Goal: Entertainment & Leisure: Consume media (video, audio)

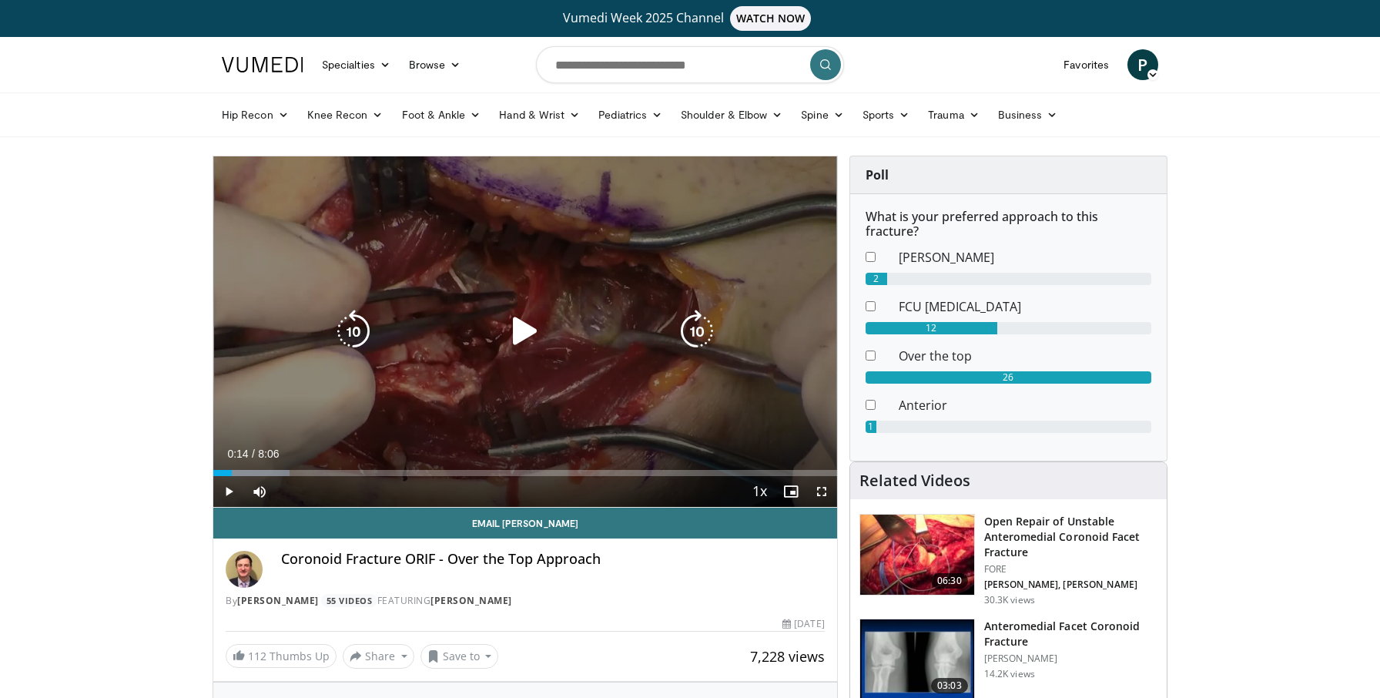
click at [522, 334] on icon "Video Player" at bounding box center [525, 331] width 43 height 43
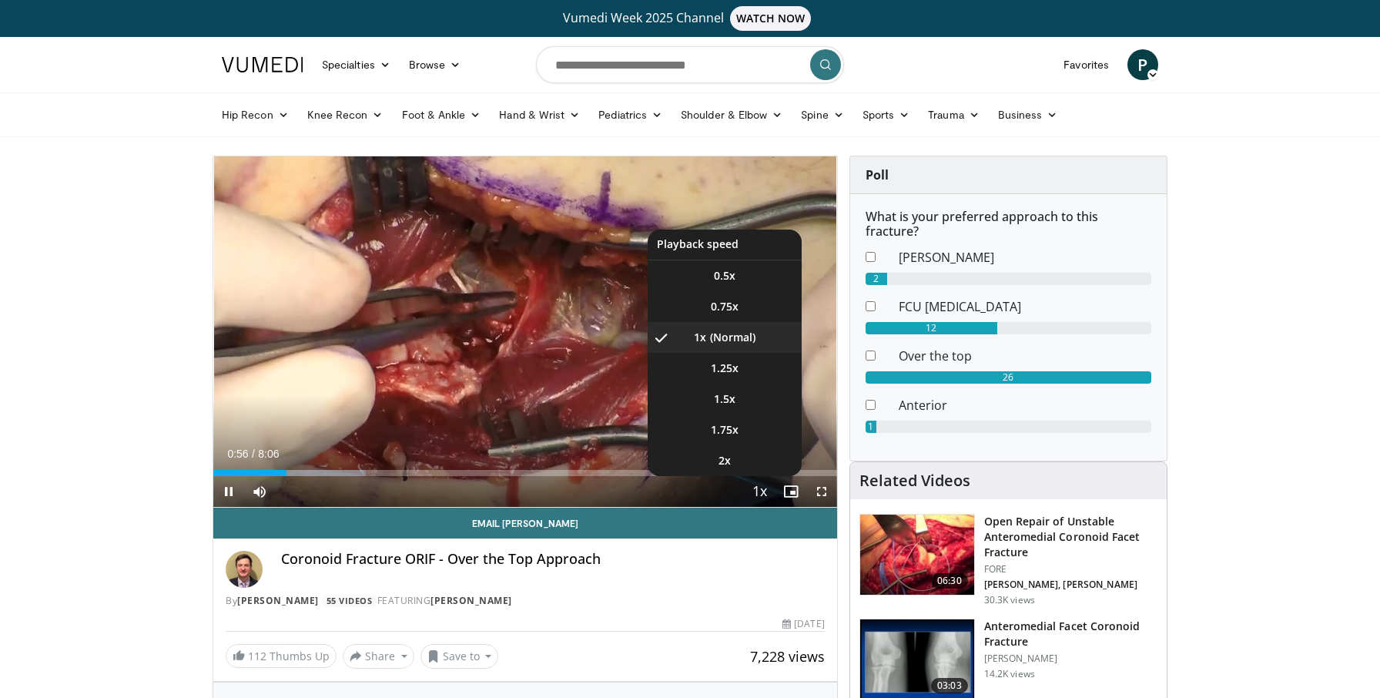
click at [757, 490] on span "Video Player" at bounding box center [760, 492] width 22 height 31
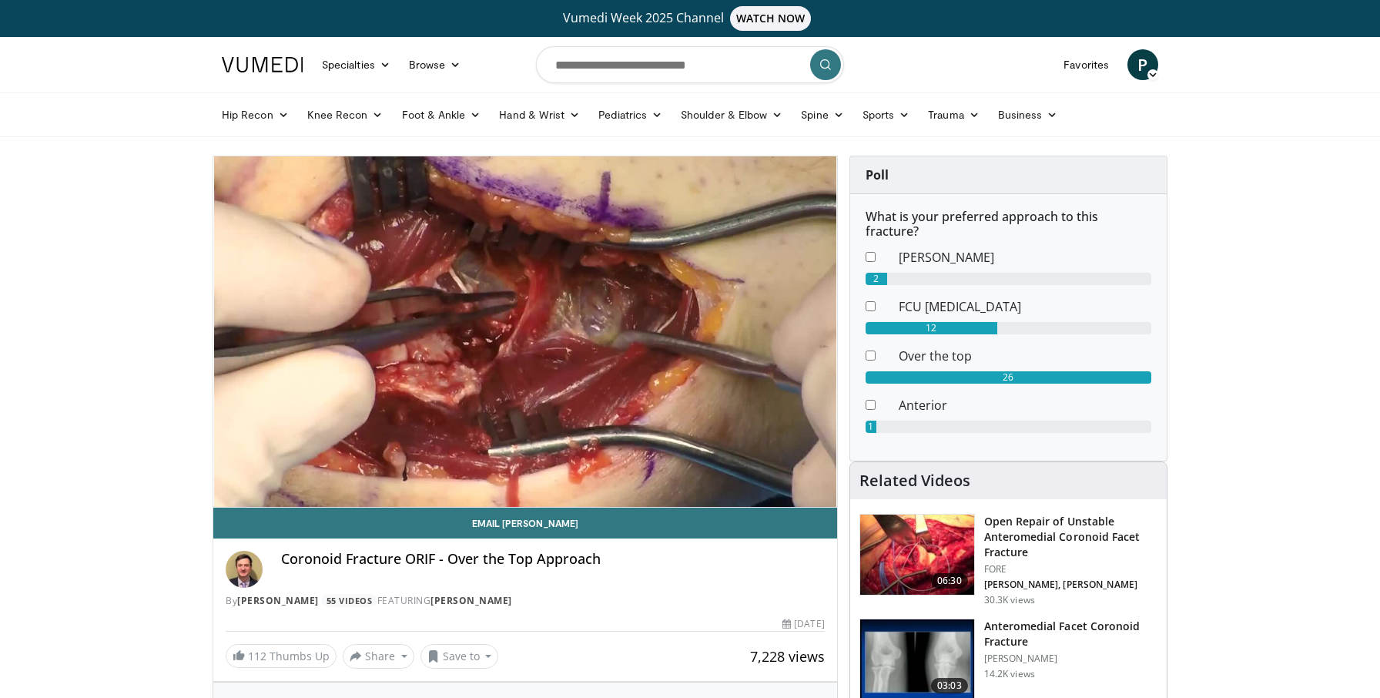
click at [757, 490] on video-js "**********" at bounding box center [525, 331] width 624 height 351
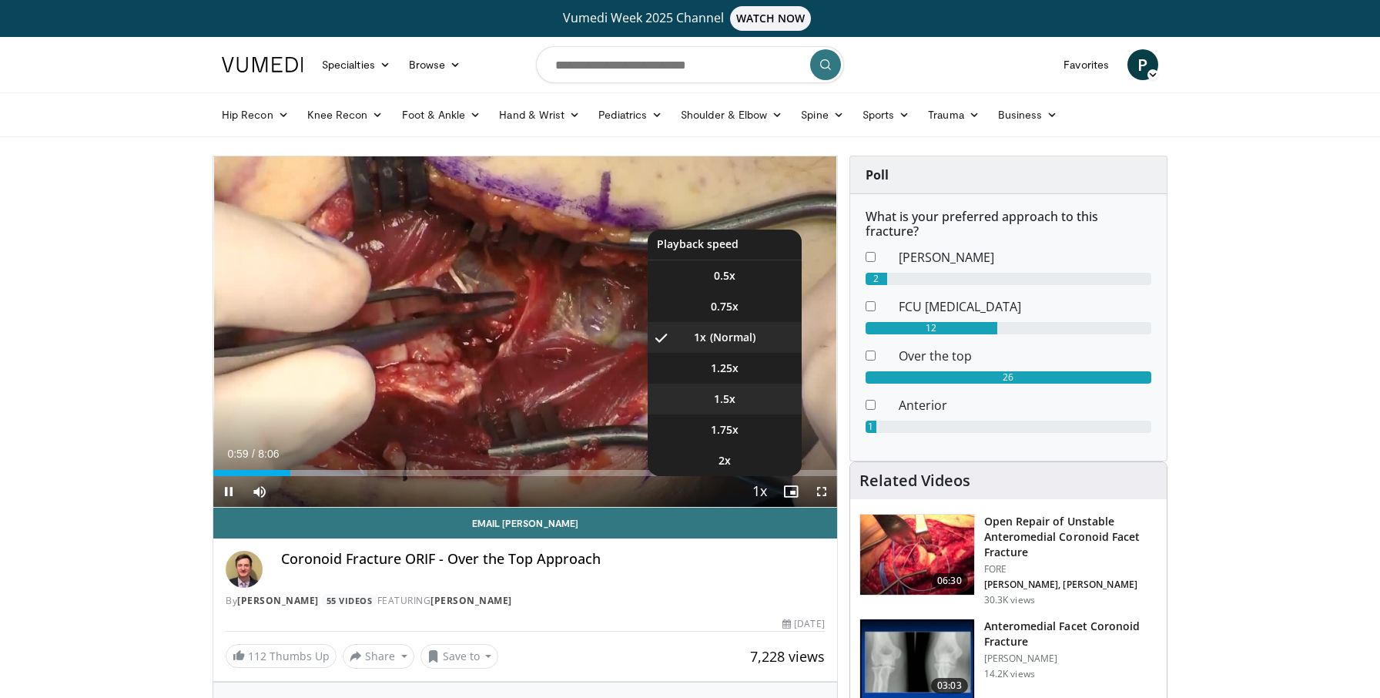
click at [742, 397] on li "1.5x" at bounding box center [725, 399] width 154 height 31
click at [738, 364] on span "1.25x" at bounding box center [725, 367] width 28 height 15
click at [738, 329] on li "1x" at bounding box center [725, 337] width 154 height 31
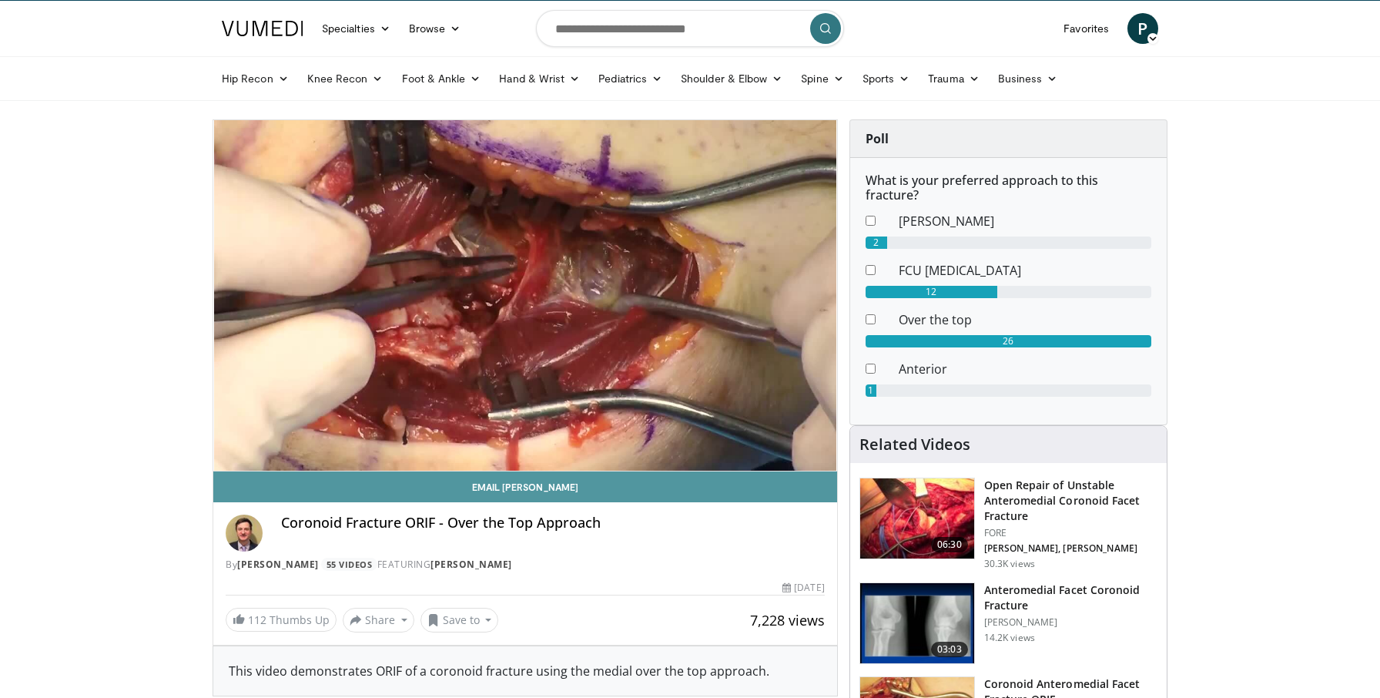
scroll to position [42, 0]
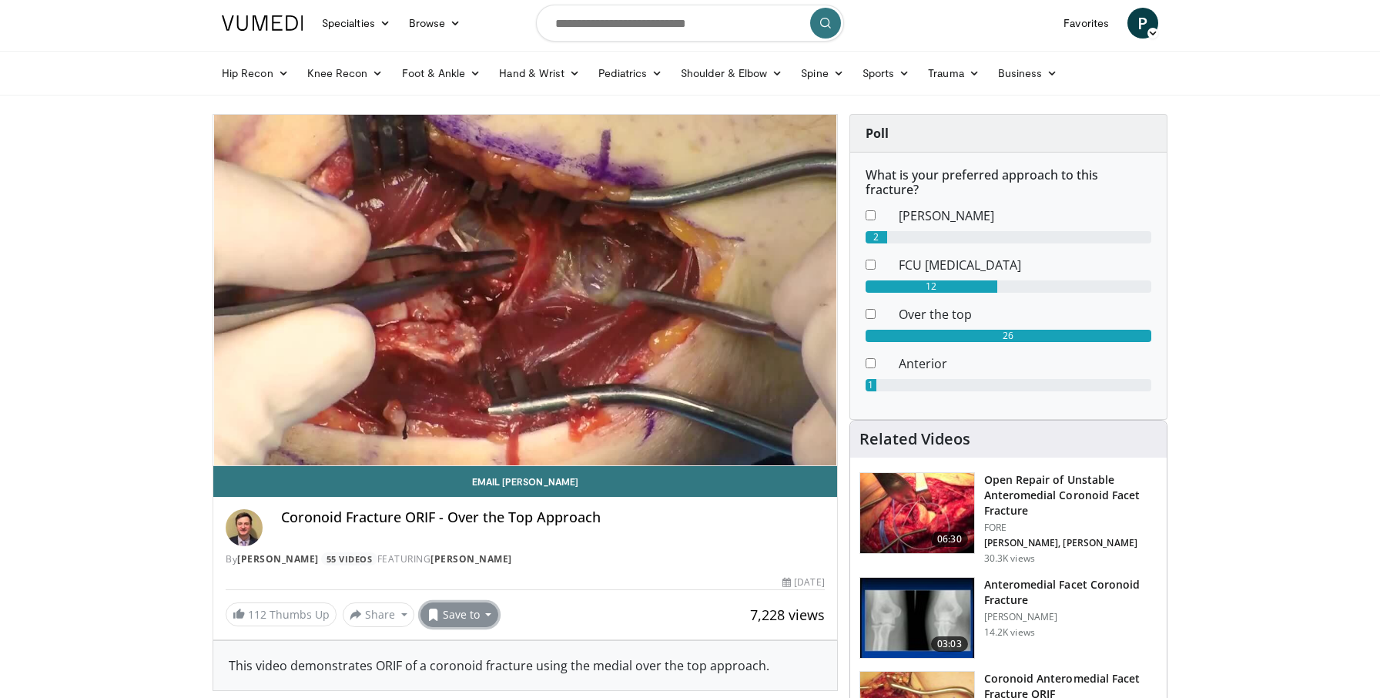
click at [488, 614] on button "Save to" at bounding box center [459, 614] width 79 height 25
click at [491, 521] on span "Add to Favorites" at bounding box center [487, 520] width 95 height 17
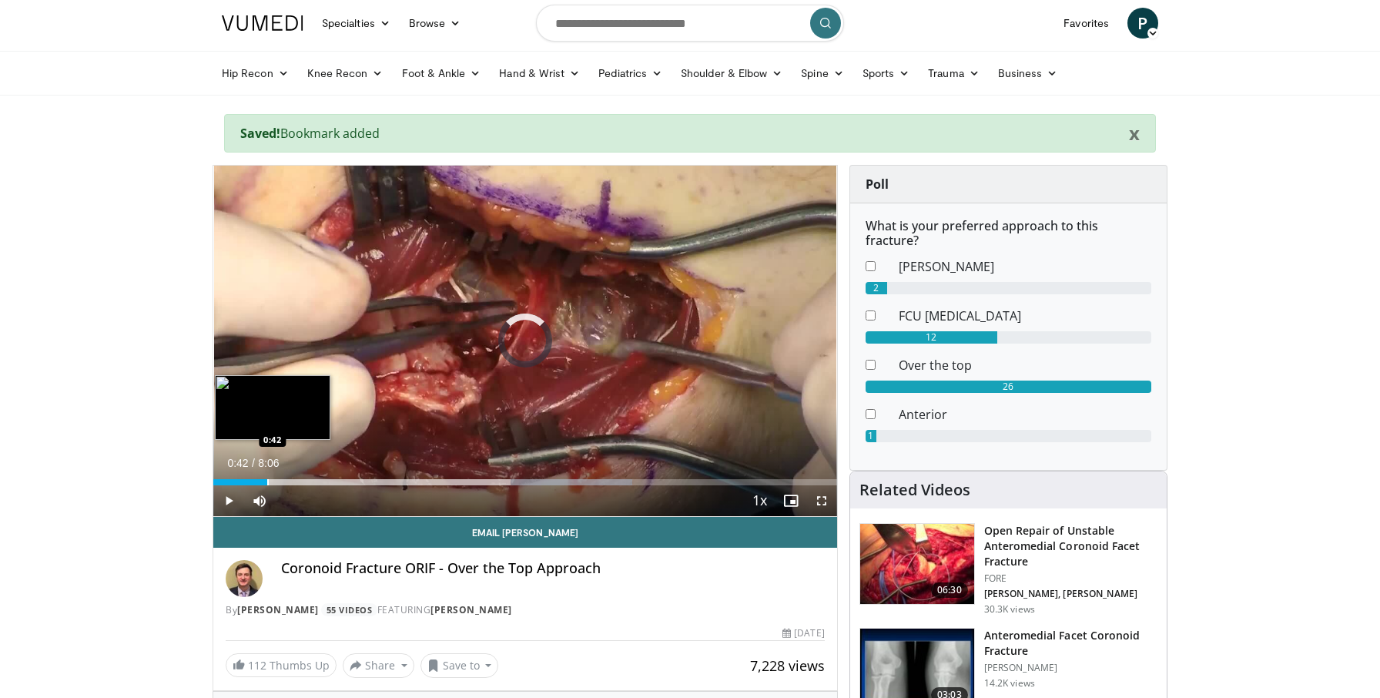
click at [267, 484] on div "Progress Bar" at bounding box center [268, 482] width 2 height 6
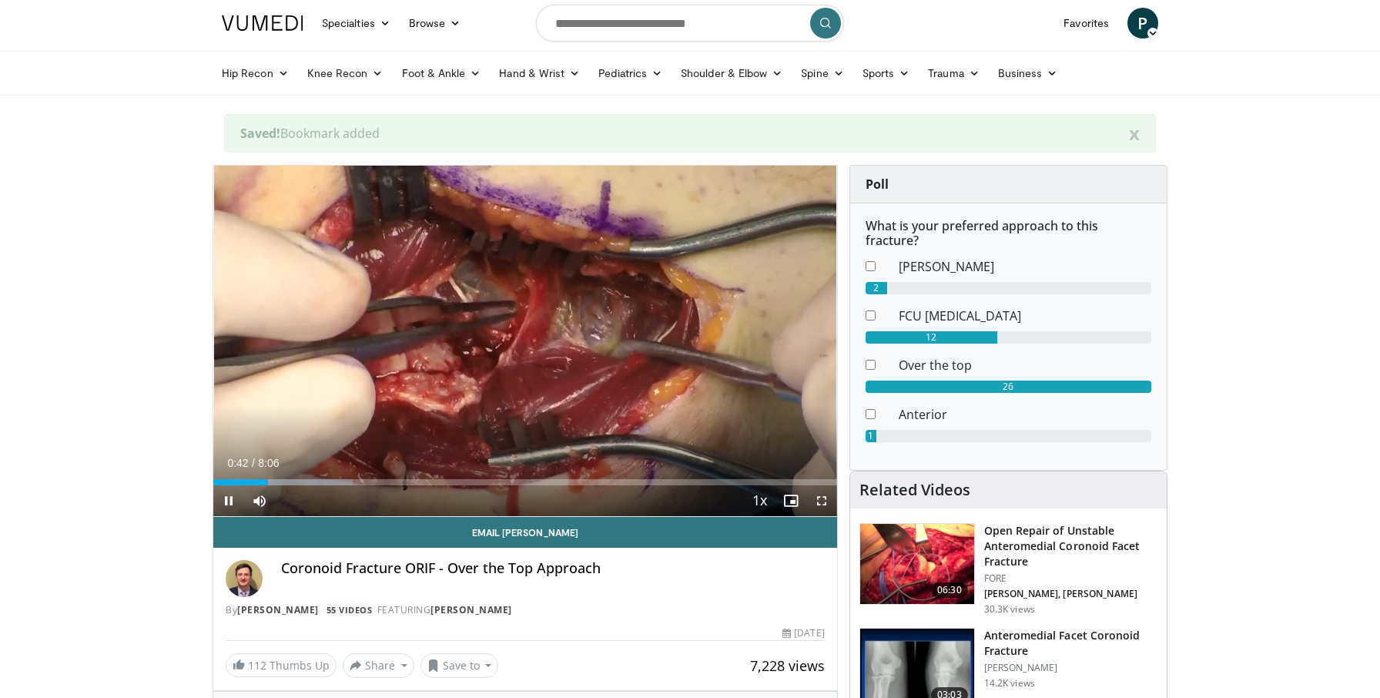
click at [280, 486] on div "Current Time 0:42 / Duration 8:06 Pause Skip Backward Skip Forward Mute 0% Load…" at bounding box center [525, 500] width 624 height 31
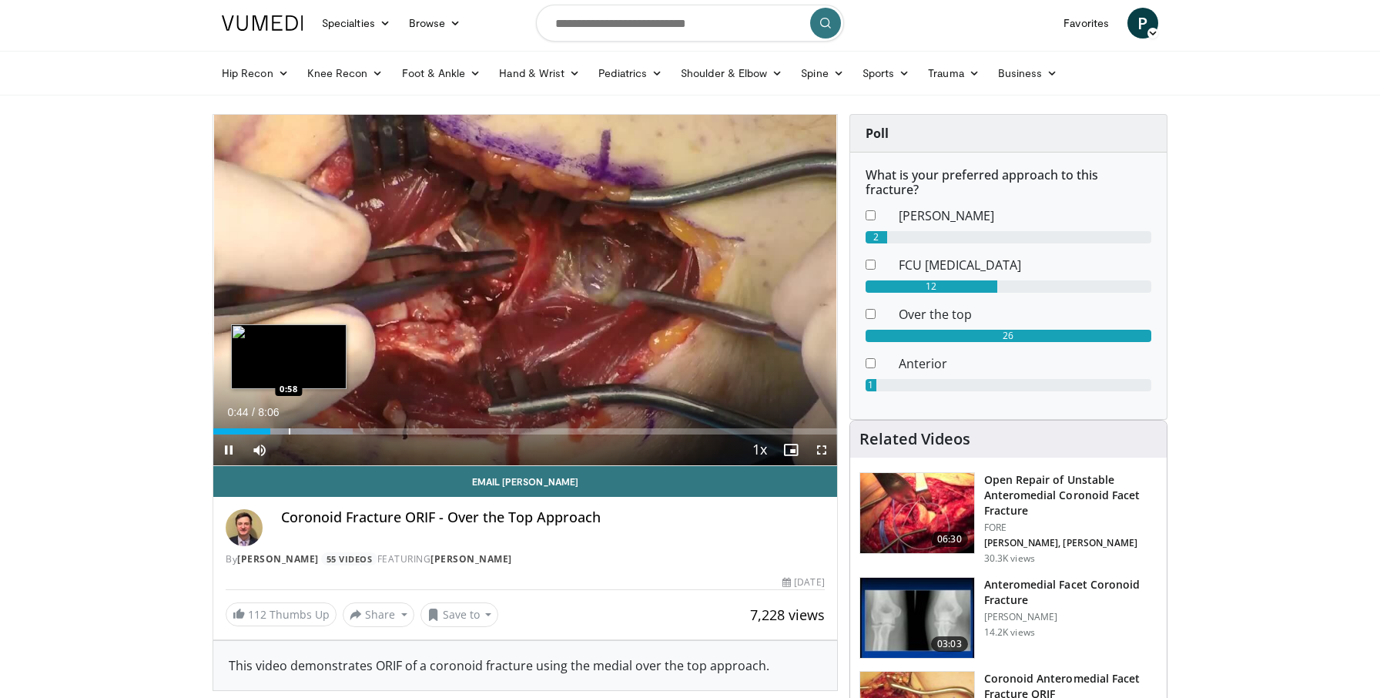
click at [288, 430] on div "Loaded : 22.40% 0:44 0:58" at bounding box center [525, 431] width 624 height 6
click at [297, 430] on div "Progress Bar" at bounding box center [298, 431] width 2 height 6
click at [304, 430] on div "Progress Bar" at bounding box center [305, 431] width 2 height 6
click at [309, 430] on div "Progress Bar" at bounding box center [310, 431] width 2 height 6
click at [312, 430] on div "Progress Bar" at bounding box center [313, 431] width 2 height 6
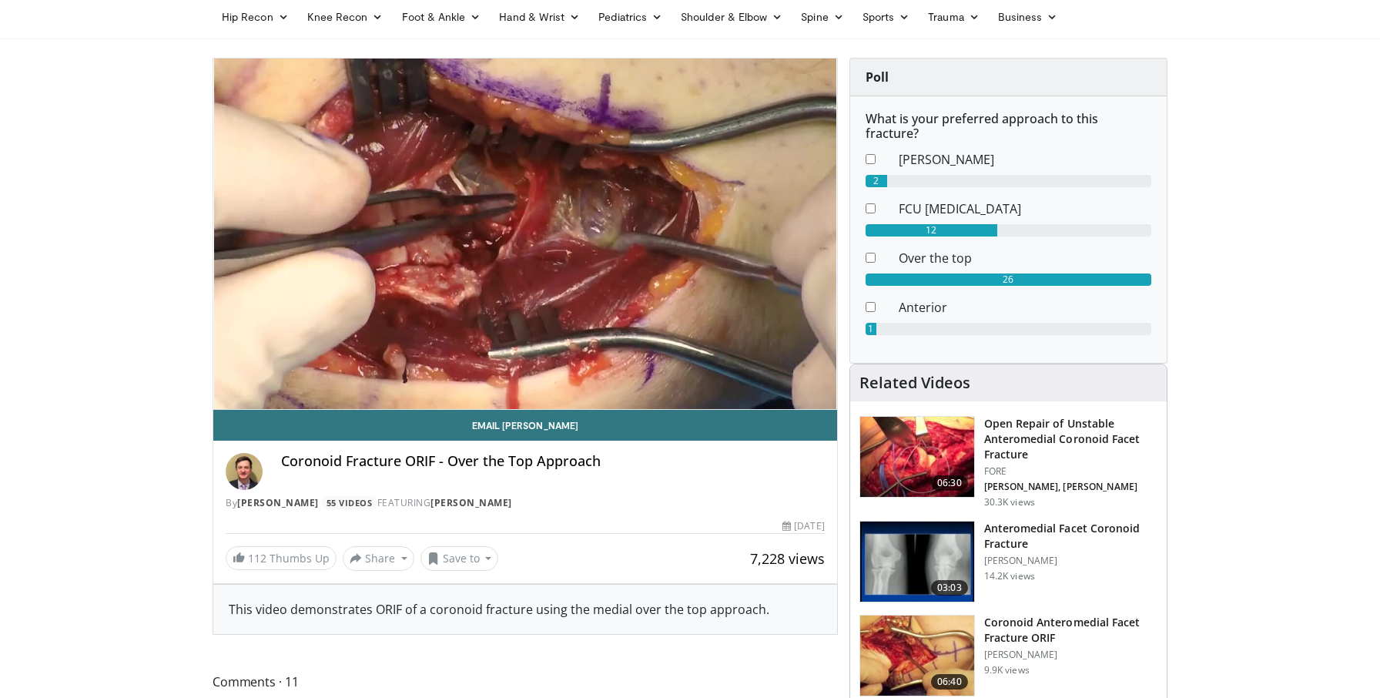
scroll to position [100, 0]
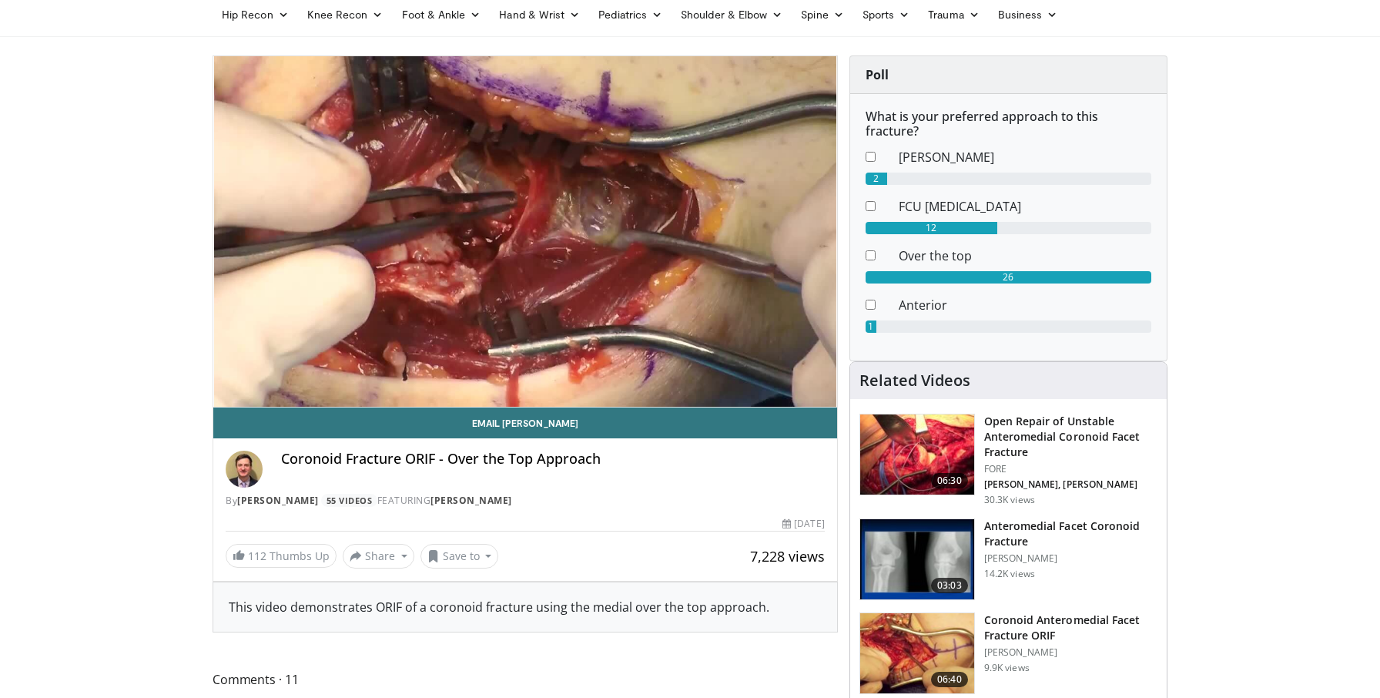
click at [908, 447] on img at bounding box center [917, 454] width 114 height 80
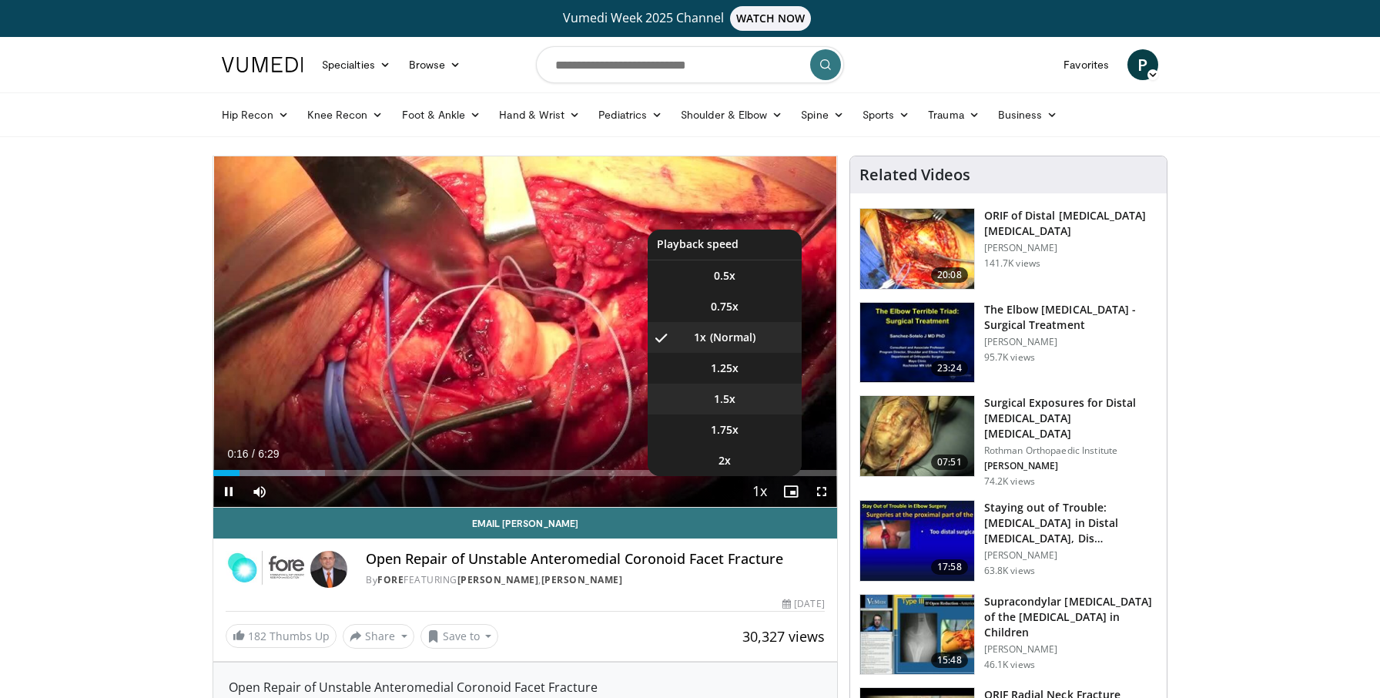
click at [743, 404] on li "1.5x" at bounding box center [725, 399] width 154 height 31
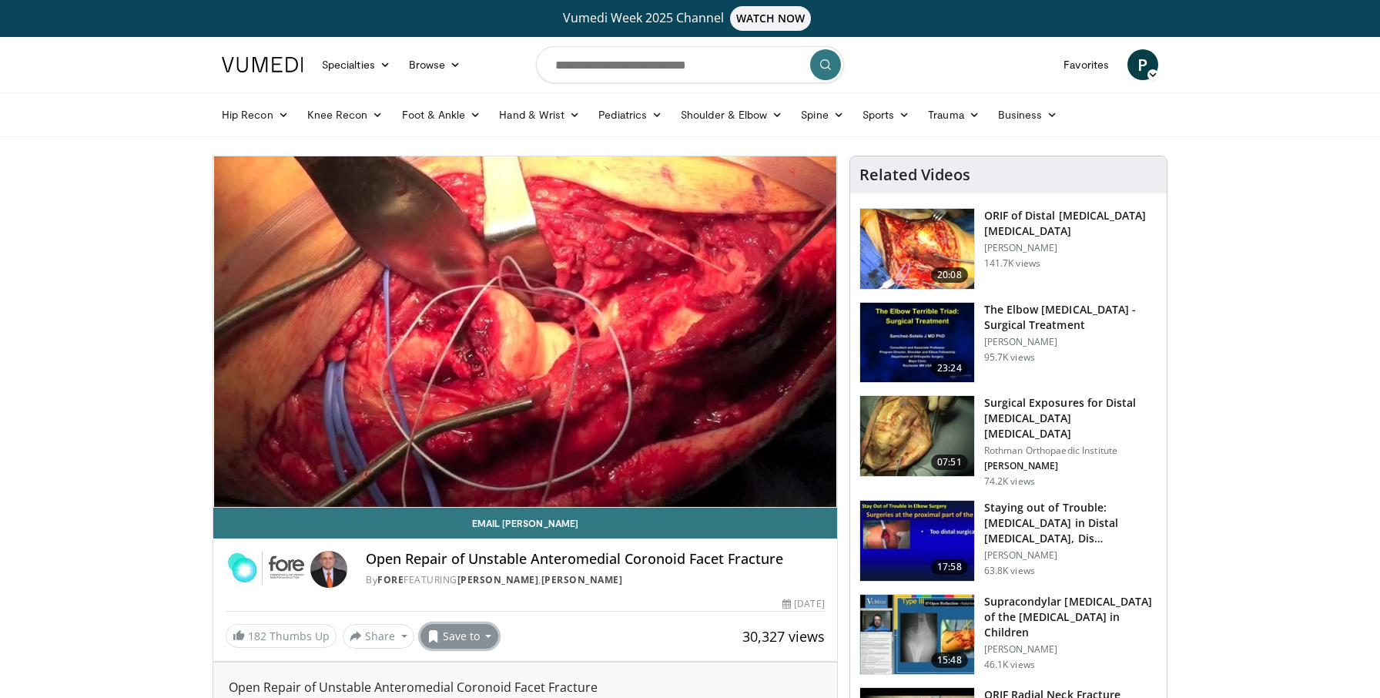
click at [480, 634] on button "Save to" at bounding box center [459, 636] width 79 height 25
click at [494, 543] on span "Add to Favorites" at bounding box center [487, 542] width 95 height 17
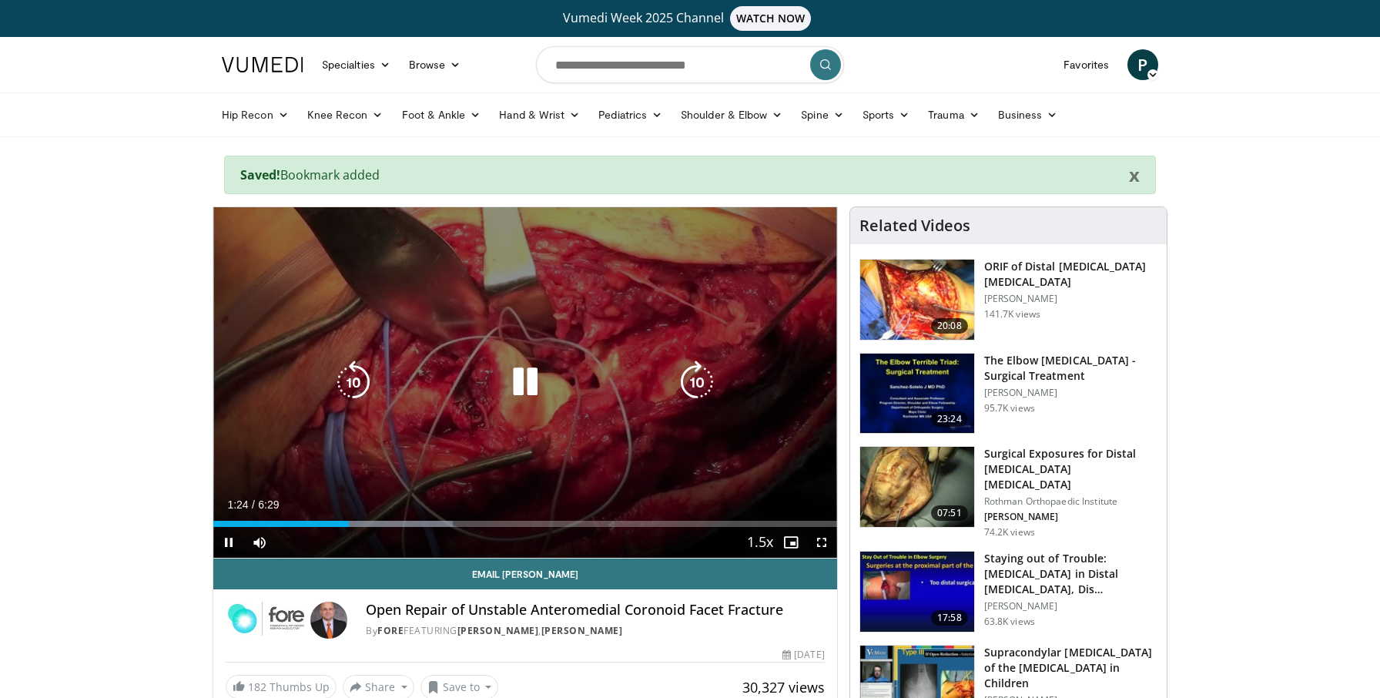
click at [528, 394] on icon "Video Player" at bounding box center [525, 381] width 43 height 43
